Goal: Check status: Check status

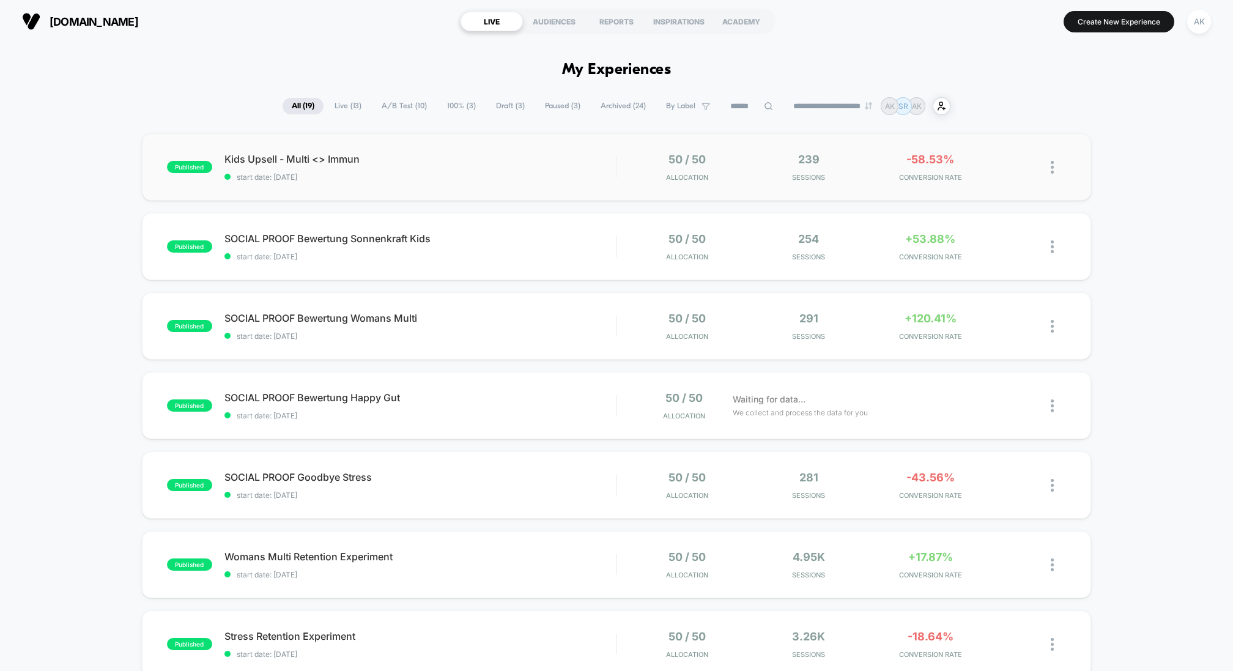
click at [428, 193] on div "published Kids Upsell - Multi <> Immun start date: [DATE] 50 / 50 Allocation 23…" at bounding box center [616, 166] width 949 height 67
